Goal: Find specific page/section: Find specific page/section

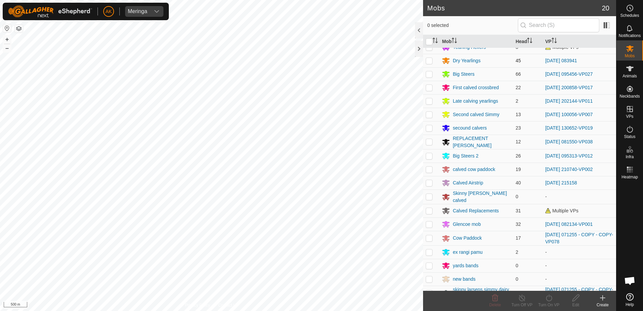
scroll to position [30, 0]
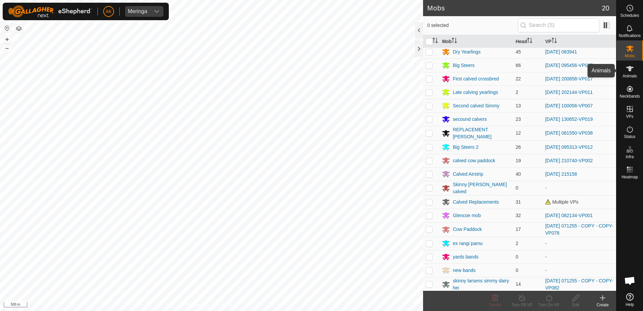
click at [632, 71] on icon at bounding box center [630, 69] width 8 height 8
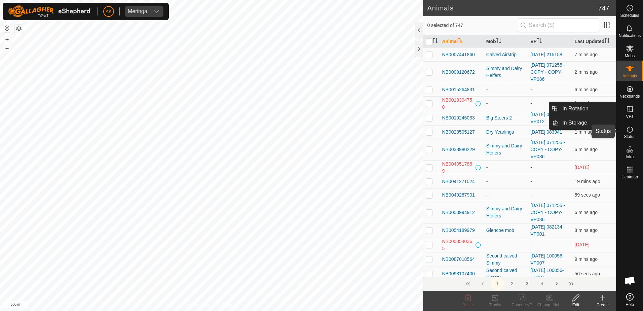
click at [629, 128] on icon at bounding box center [630, 129] width 8 height 8
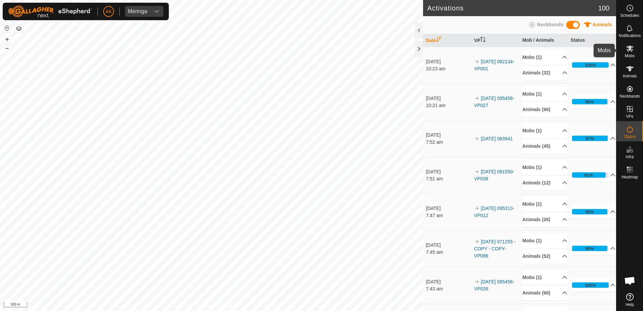
click at [628, 47] on icon at bounding box center [629, 48] width 7 height 6
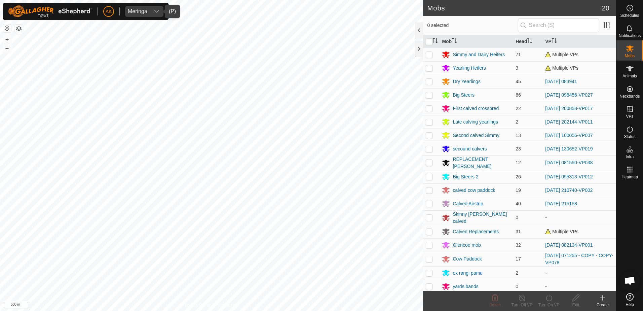
click at [157, 11] on icon "dropdown trigger" at bounding box center [156, 11] width 5 height 5
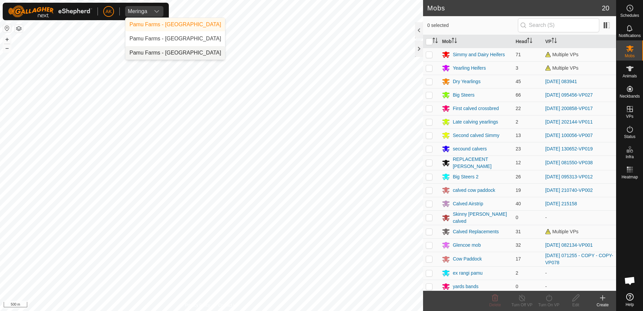
click at [158, 54] on li "Pamu Farms - [GEOGRAPHIC_DATA]" at bounding box center [175, 52] width 100 height 13
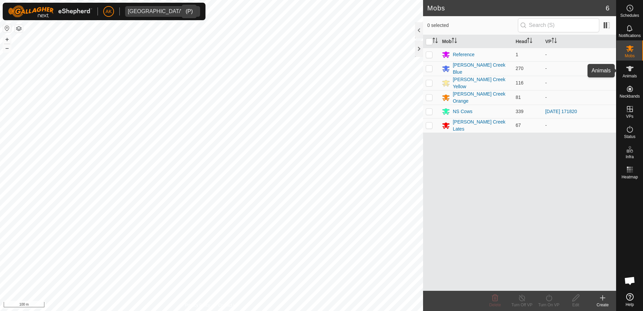
click at [630, 71] on icon at bounding box center [629, 68] width 7 height 5
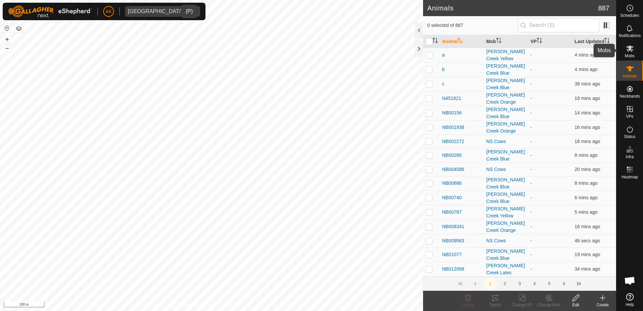
click at [632, 49] on icon at bounding box center [630, 48] width 8 height 8
